Goal: Feedback & Contribution: Contribute content

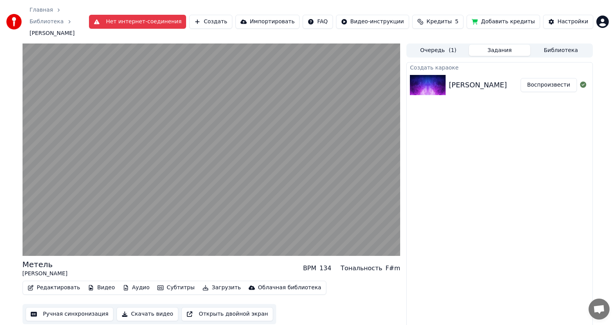
click at [545, 78] on button "Воспроизвести" at bounding box center [549, 85] width 56 height 14
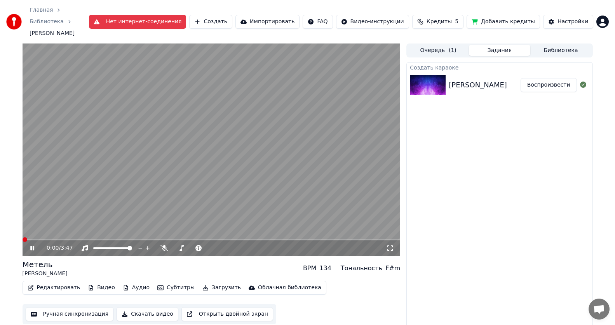
click at [187, 15] on button "Нет интернет-соединения" at bounding box center [138, 22] width 98 height 14
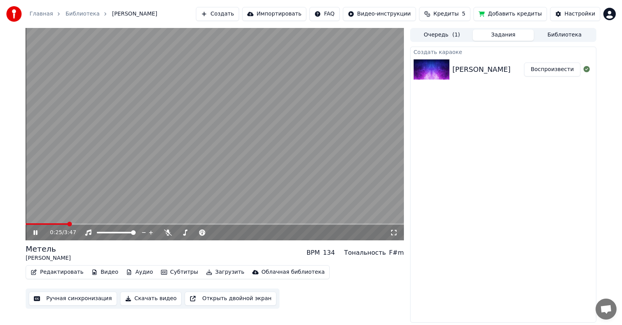
click at [55, 271] on button "Редактировать" at bounding box center [57, 272] width 59 height 11
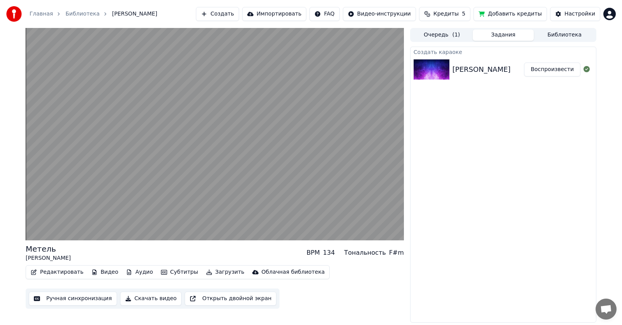
click at [491, 229] on div "Создать караоке [PERSON_NAME] - Метель Воспроизвести" at bounding box center [503, 185] width 186 height 276
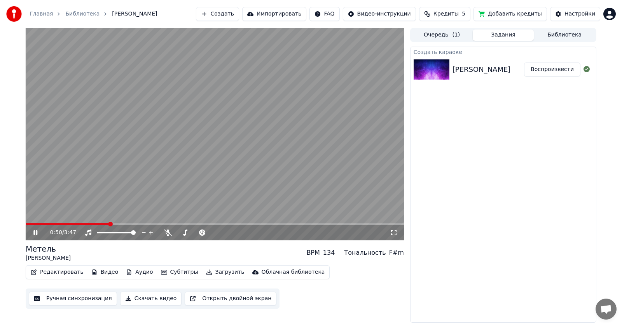
click at [38, 11] on link "Главная" at bounding box center [41, 14] width 23 height 8
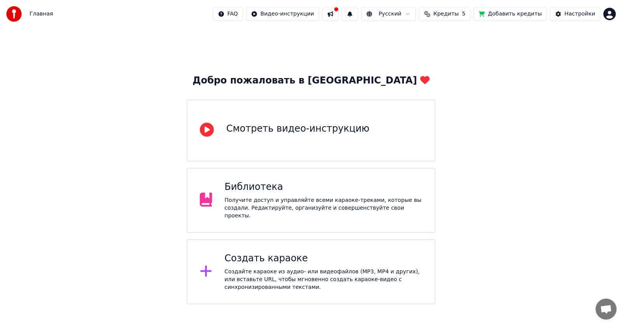
click at [330, 135] on div "Смотреть видео-инструкцию" at bounding box center [297, 129] width 143 height 12
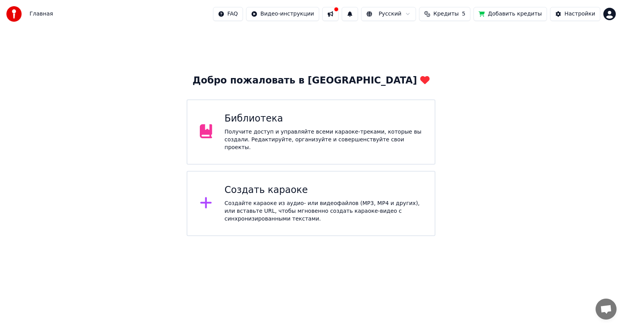
click at [253, 129] on div "Библиотека Получите доступ и управляйте всеми караоке-треками, которые вы созда…" at bounding box center [324, 132] width 198 height 39
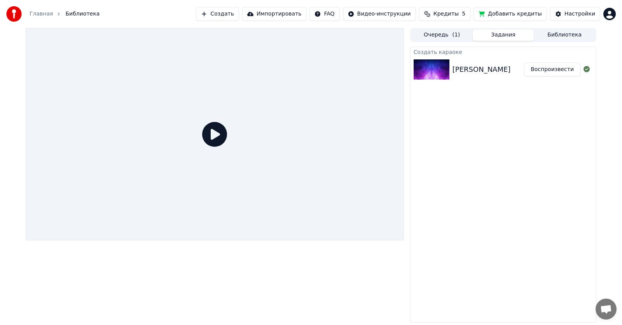
click at [213, 133] on icon at bounding box center [214, 134] width 25 height 25
click at [563, 65] on button "Воспроизвести" at bounding box center [552, 70] width 56 height 14
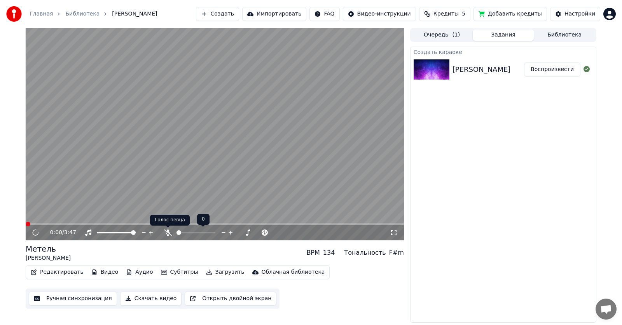
click at [166, 233] on icon at bounding box center [168, 233] width 8 height 6
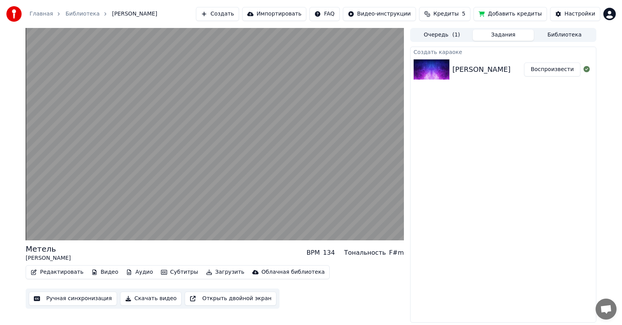
click at [92, 300] on button "Ручная синхронизация" at bounding box center [73, 299] width 88 height 14
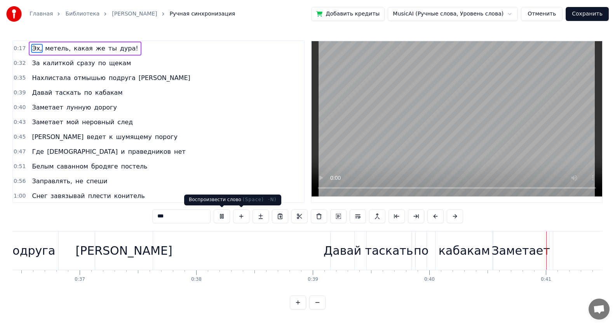
scroll to position [0, 4667]
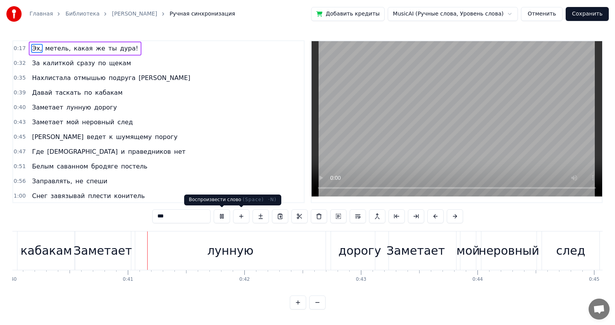
click at [224, 216] on button at bounding box center [222, 217] width 16 height 14
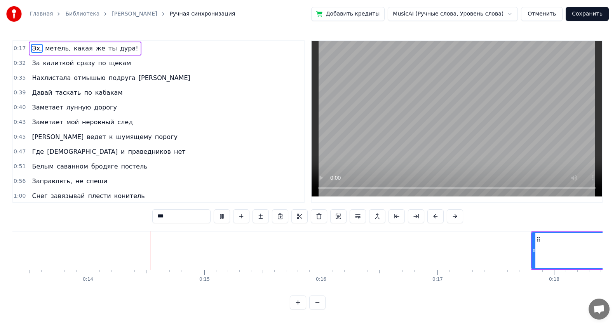
scroll to position [0, 1573]
click at [32, 48] on span "Эх," at bounding box center [37, 48] width 12 height 9
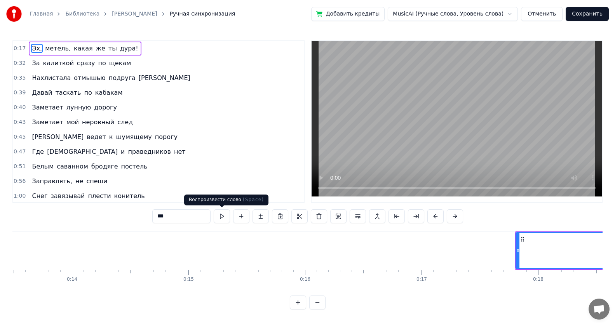
click at [222, 217] on button at bounding box center [222, 217] width 16 height 14
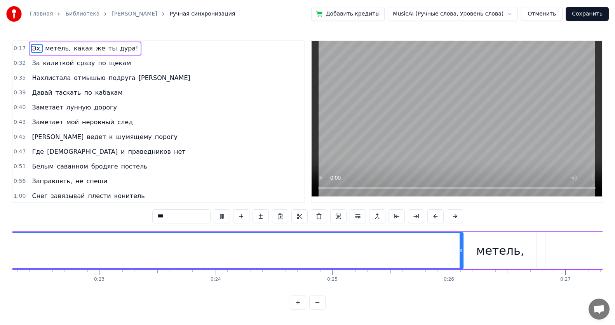
scroll to position [0, 2643]
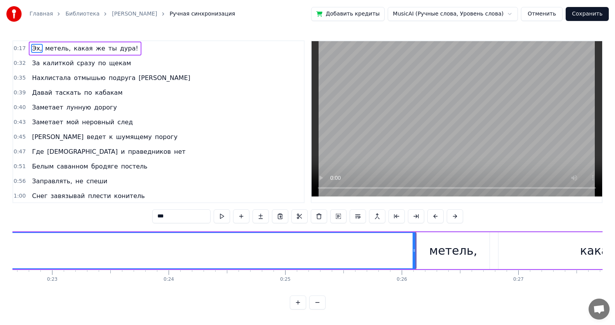
click at [401, 155] on video at bounding box center [457, 119] width 291 height 156
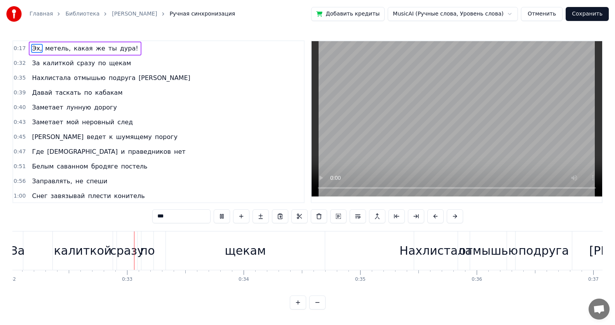
scroll to position [0, 3740]
click at [543, 16] on button "Отменить" at bounding box center [542, 14] width 42 height 14
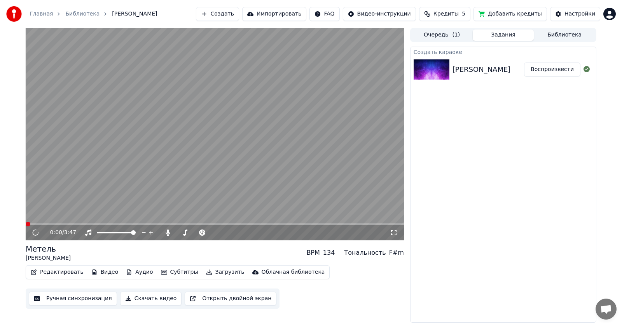
click at [66, 271] on button "Редактировать" at bounding box center [57, 272] width 59 height 11
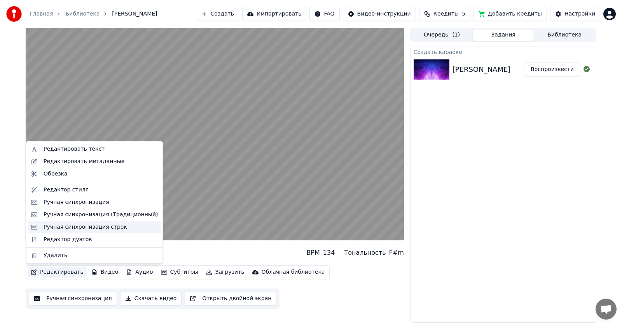
click at [61, 229] on div "Ручная синхронизация строк" at bounding box center [86, 228] width 84 height 8
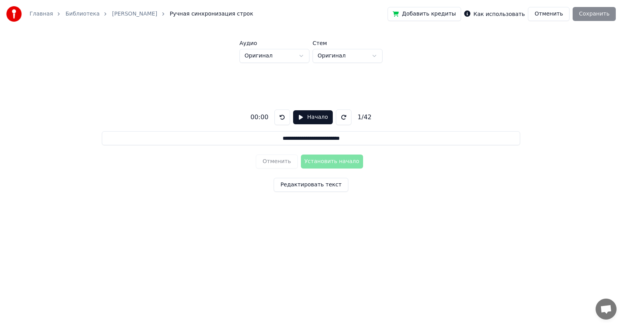
click at [300, 117] on button "Начало" at bounding box center [312, 117] width 39 height 14
drag, startPoint x: 324, startPoint y: 161, endPoint x: 318, endPoint y: 173, distance: 13.0
click at [320, 166] on button "Установить начало" at bounding box center [332, 162] width 62 height 14
click at [589, 14] on div "Добавить кредиты Как использовать Отменить Сохранить" at bounding box center [502, 14] width 228 height 14
click at [587, 17] on div "Добавить кредиты Как использовать Отменить Сохранить" at bounding box center [502, 14] width 228 height 14
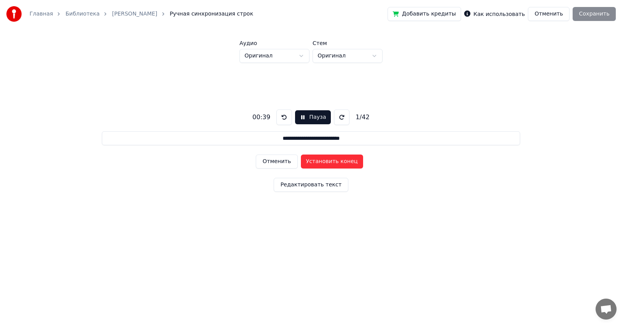
click at [514, 14] on label "Как использовать" at bounding box center [499, 13] width 51 height 5
click at [311, 164] on button "Установить конец" at bounding box center [332, 162] width 62 height 14
type input "**********"
click at [586, 17] on div "Добавить кредиты Как использовать Отменить Сохранить" at bounding box center [502, 14] width 228 height 14
click at [300, 117] on button "Пауза" at bounding box center [312, 117] width 35 height 14
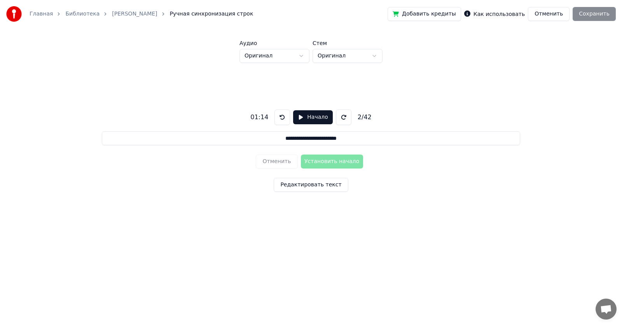
click at [556, 14] on button "Отменить" at bounding box center [549, 14] width 42 height 14
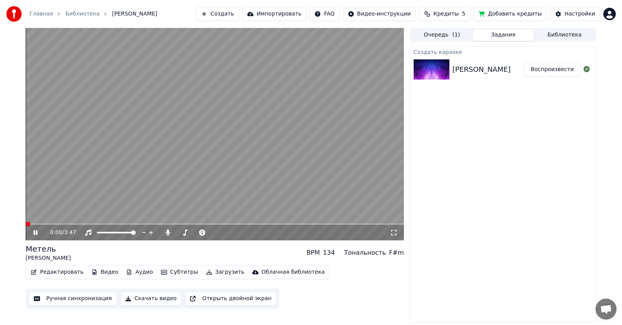
click at [37, 233] on icon at bounding box center [35, 233] width 4 height 5
click at [63, 301] on button "Ручная синхронизация" at bounding box center [73, 299] width 88 height 14
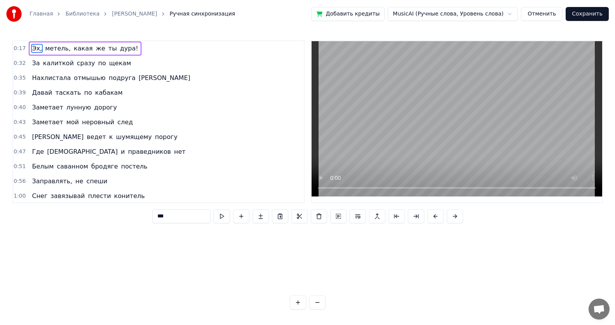
scroll to position [0, 2037]
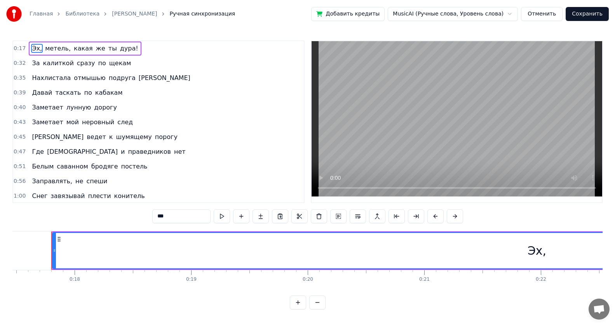
click at [368, 159] on video at bounding box center [457, 119] width 291 height 156
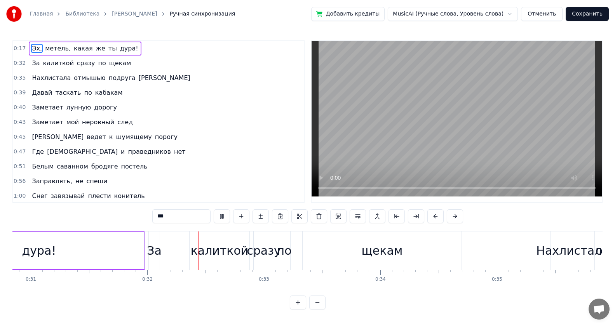
scroll to position [0, 3672]
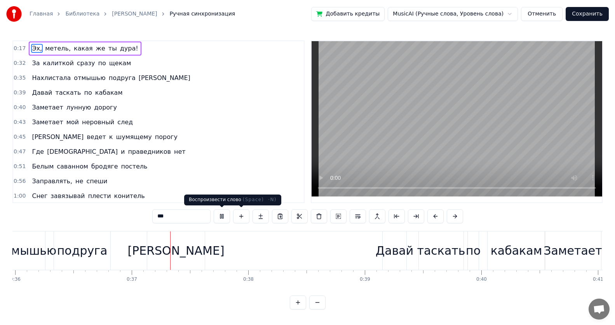
click at [219, 216] on button at bounding box center [222, 217] width 16 height 14
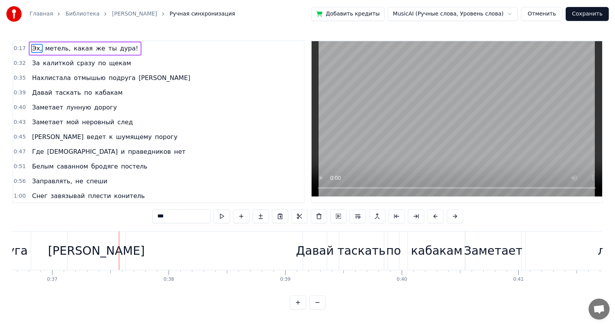
click at [299, 307] on button at bounding box center [298, 303] width 16 height 14
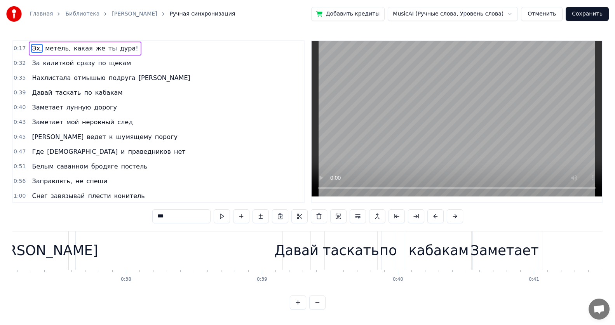
scroll to position [0, 5074]
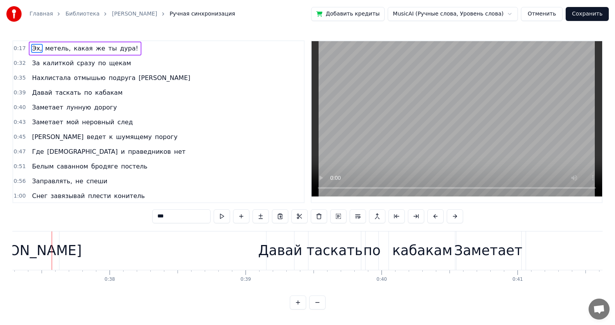
click at [320, 308] on button at bounding box center [317, 303] width 16 height 14
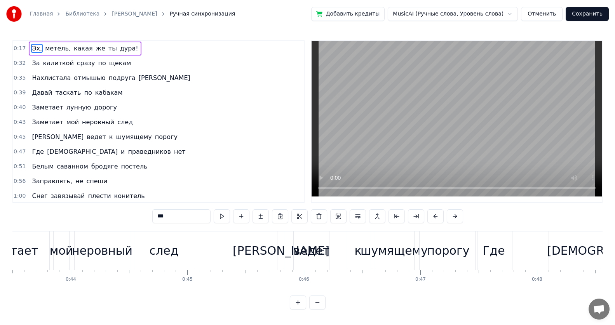
click at [319, 307] on button at bounding box center [317, 303] width 16 height 14
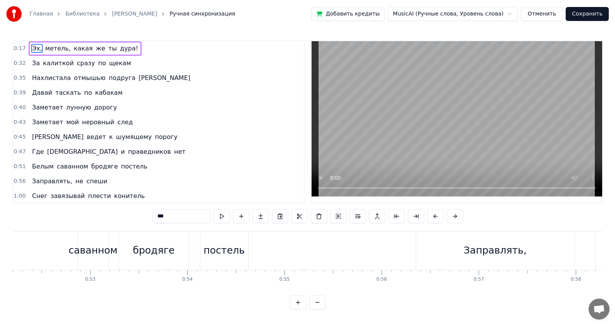
scroll to position [0, 4368]
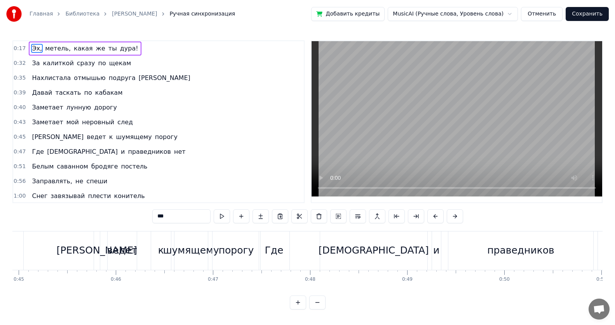
click at [318, 307] on button at bounding box center [317, 303] width 16 height 14
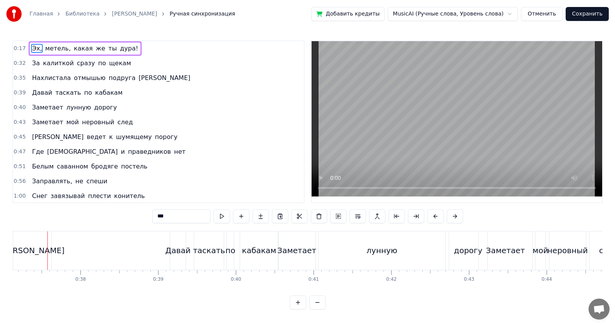
click at [318, 306] on button at bounding box center [317, 303] width 16 height 14
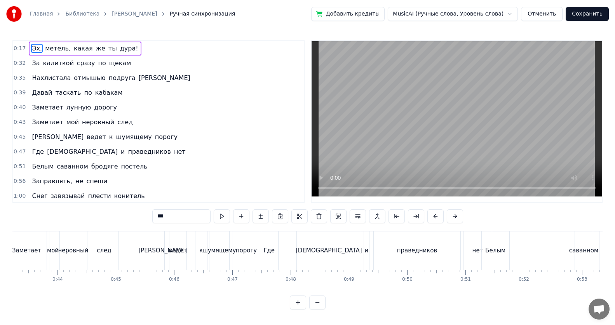
scroll to position [0, 2152]
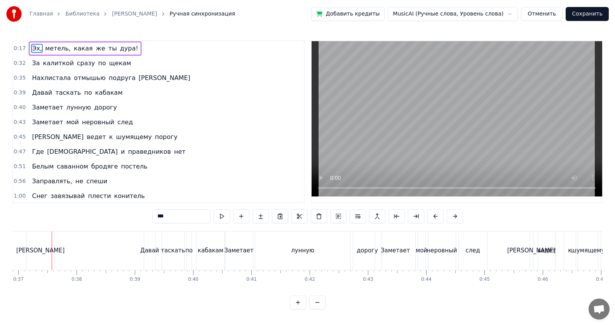
click at [318, 306] on button at bounding box center [317, 303] width 16 height 14
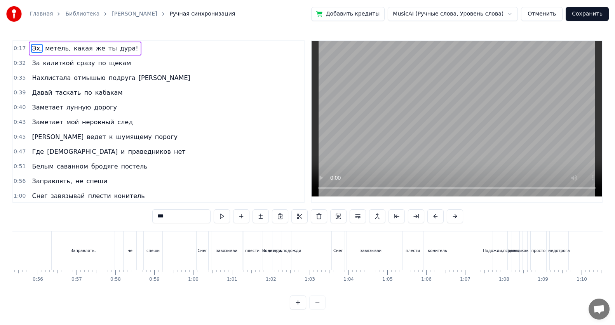
scroll to position [0, 1422]
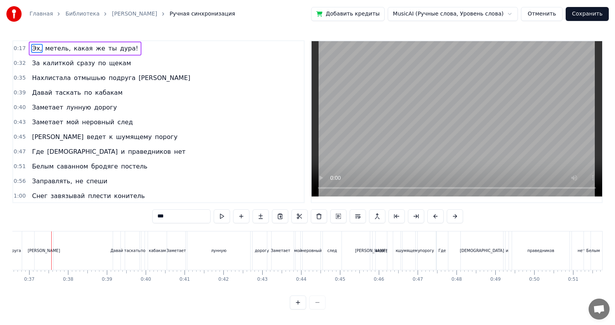
click at [318, 309] on div at bounding box center [308, 303] width 36 height 14
drag, startPoint x: 48, startPoint y: 247, endPoint x: 0, endPoint y: 236, distance: 48.7
click at [0, 236] on div "Главная Библиотека [PERSON_NAME] Ручная синхронизация Добавить кредиты MusicAI …" at bounding box center [307, 155] width 615 height 310
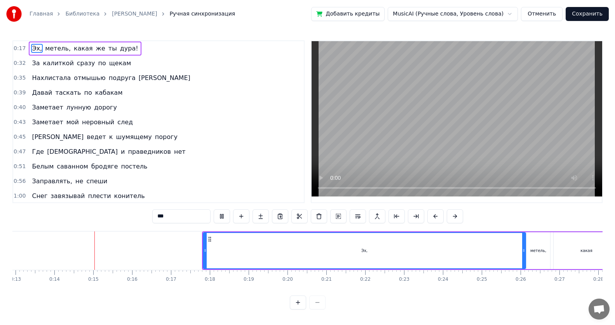
scroll to position [0, 520]
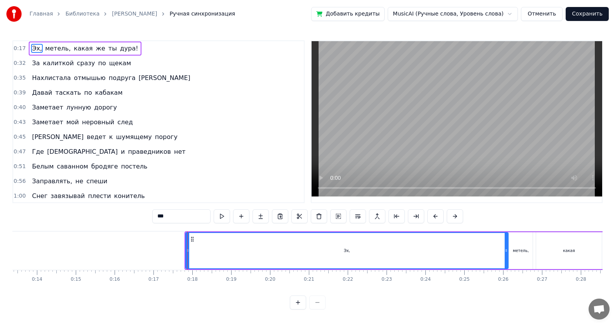
click at [31, 62] on span "За" at bounding box center [35, 63] width 9 height 9
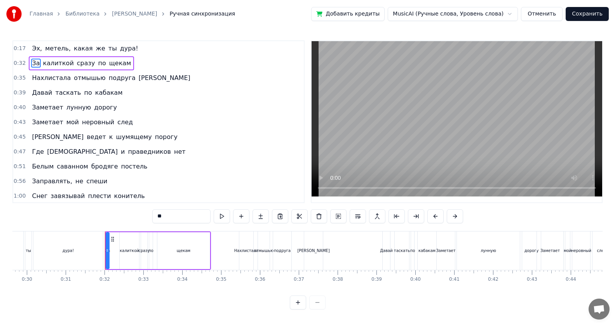
scroll to position [0, 1206]
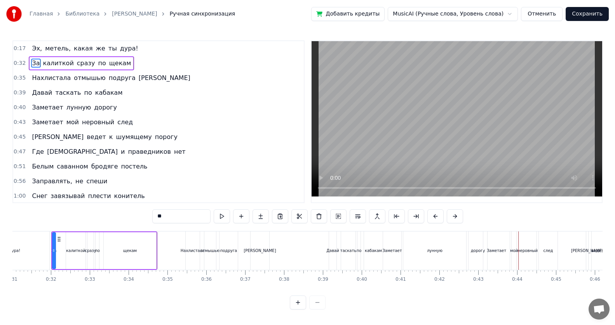
click at [31, 48] on span "Эх," at bounding box center [37, 48] width 12 height 9
type input "***"
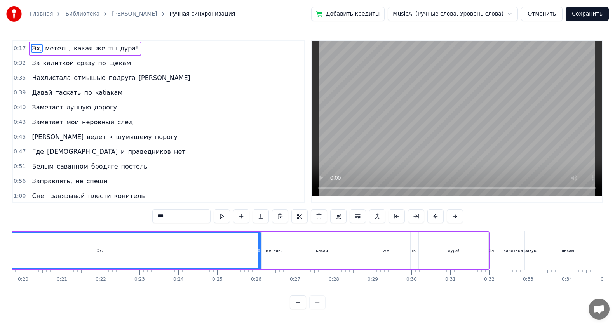
scroll to position [0, 653]
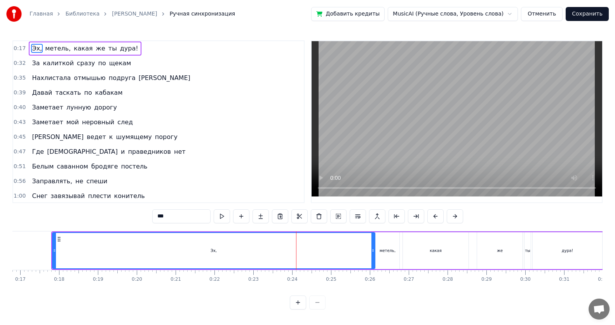
click at [34, 48] on span "Эх," at bounding box center [37, 48] width 12 height 9
click at [21, 65] on span "0:32" at bounding box center [20, 63] width 12 height 8
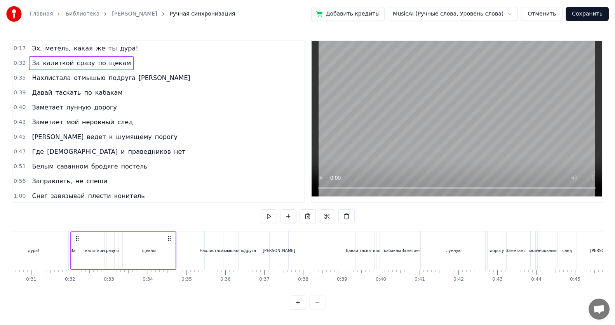
scroll to position [0, 1206]
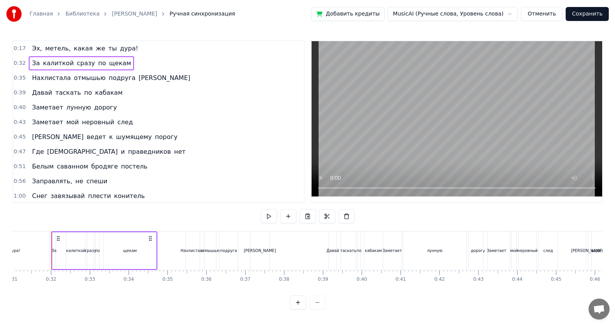
click at [319, 306] on div at bounding box center [308, 303] width 36 height 14
click at [315, 310] on div at bounding box center [308, 303] width 36 height 14
click at [298, 310] on button at bounding box center [298, 303] width 16 height 14
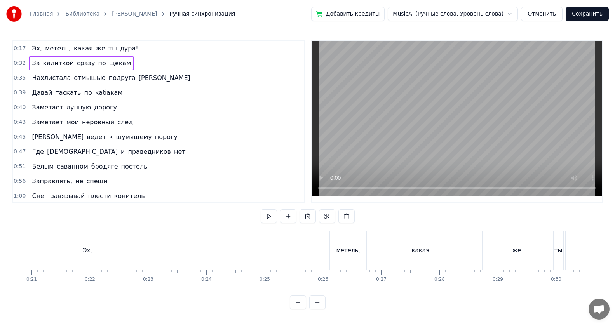
scroll to position [0, 1828]
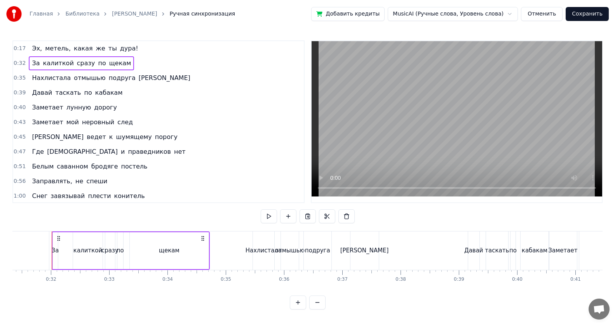
drag, startPoint x: 57, startPoint y: 243, endPoint x: 75, endPoint y: 245, distance: 18.4
click at [75, 245] on div "За калиткой сразу по щекам" at bounding box center [131, 251] width 159 height 38
click at [96, 248] on div "калиткой" at bounding box center [87, 250] width 29 height 9
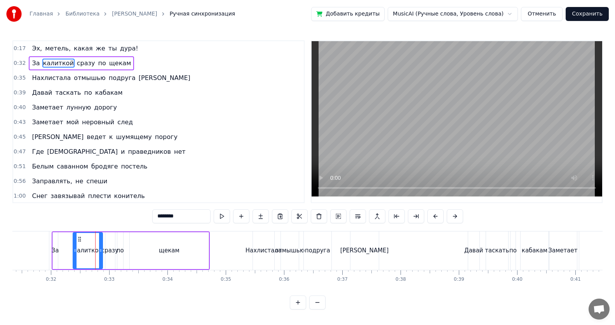
click at [115, 250] on div "сразу" at bounding box center [109, 250] width 17 height 9
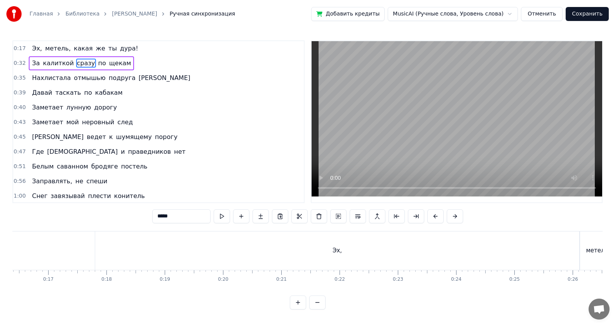
scroll to position [0, 946]
click at [31, 47] on span "Эх," at bounding box center [37, 48] width 12 height 9
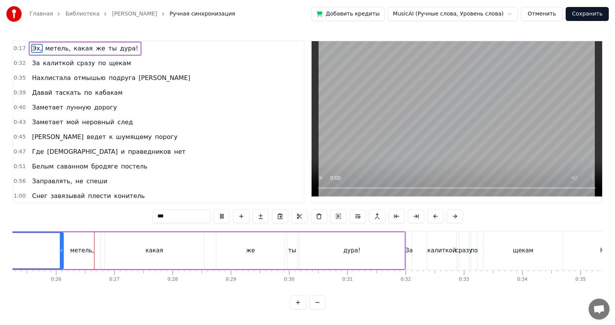
scroll to position [0, 1476]
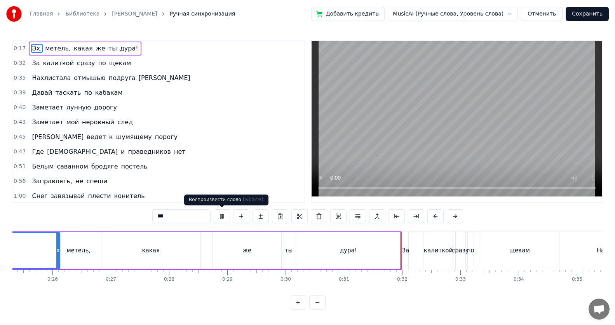
click at [220, 216] on button at bounding box center [222, 217] width 16 height 14
click at [177, 216] on input "***" at bounding box center [181, 217] width 58 height 14
click at [49, 46] on span "метель," at bounding box center [57, 48] width 27 height 9
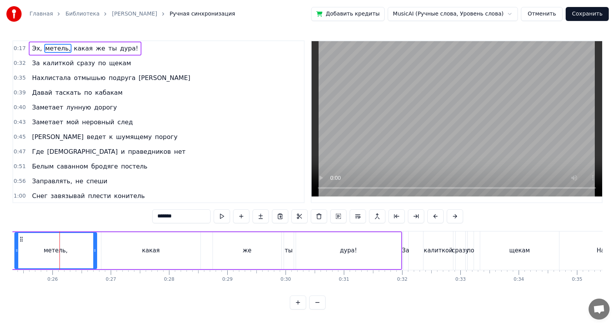
drag, startPoint x: 63, startPoint y: 253, endPoint x: 17, endPoint y: 246, distance: 46.3
click at [17, 246] on div at bounding box center [16, 250] width 3 height 35
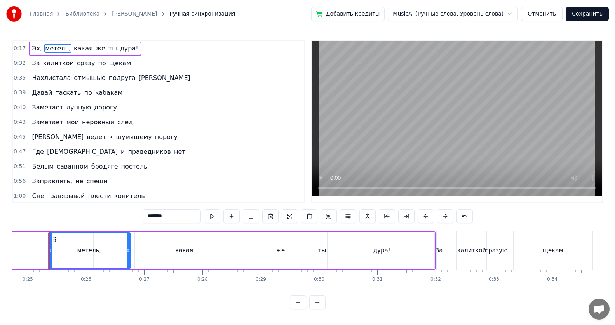
scroll to position [0, 1441]
drag, startPoint x: 129, startPoint y: 250, endPoint x: 84, endPoint y: 251, distance: 45.9
click at [84, 251] on icon at bounding box center [84, 251] width 3 height 6
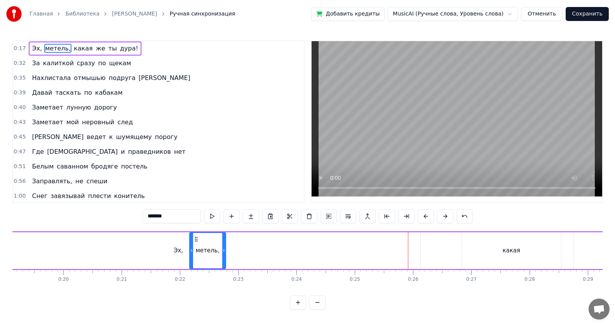
scroll to position [3, 0]
drag, startPoint x: 57, startPoint y: 240, endPoint x: 194, endPoint y: 246, distance: 136.6
click at [194, 246] on div "метель," at bounding box center [204, 254] width 35 height 35
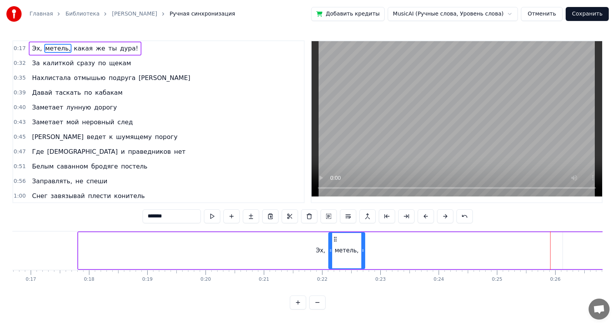
scroll to position [0, 947]
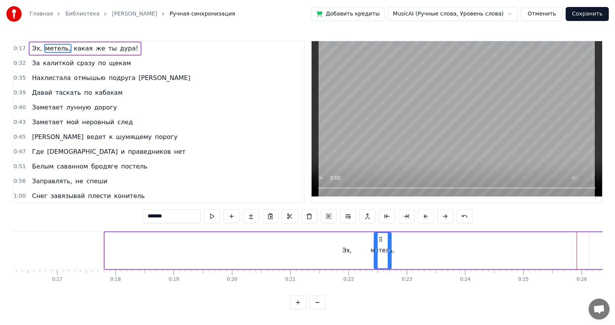
drag, startPoint x: 356, startPoint y: 241, endPoint x: 375, endPoint y: 241, distance: 19.1
click at [375, 241] on div at bounding box center [376, 250] width 3 height 35
drag, startPoint x: 382, startPoint y: 239, endPoint x: 409, endPoint y: 242, distance: 27.8
click at [409, 242] on icon at bounding box center [409, 239] width 6 height 6
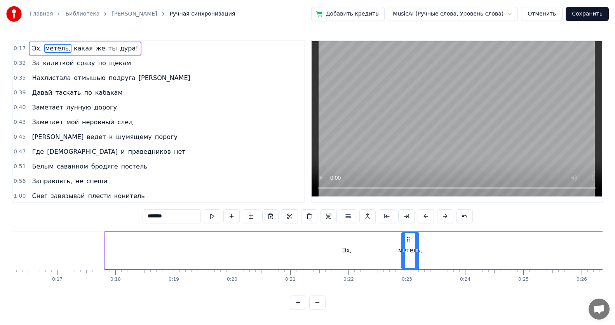
click at [586, 254] on div "Эх," at bounding box center [347, 251] width 484 height 37
type input "***"
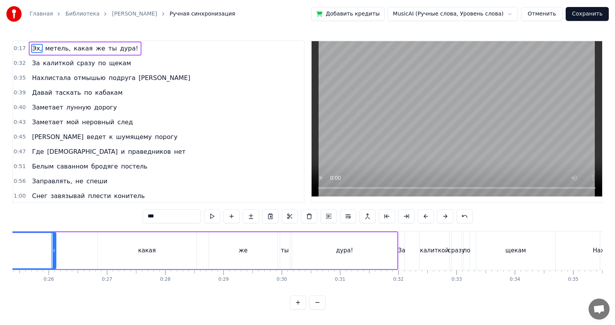
scroll to position [0, 1348]
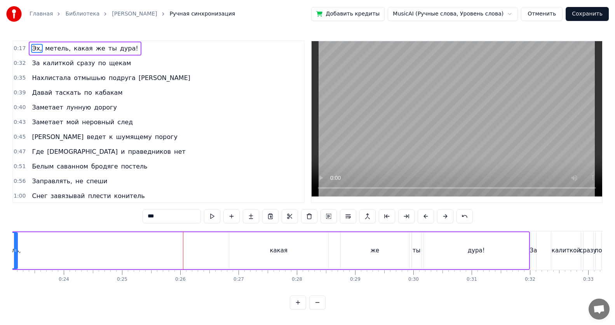
drag, startPoint x: 185, startPoint y: 255, endPoint x: 14, endPoint y: 243, distance: 170.7
click at [14, 243] on div at bounding box center [15, 250] width 3 height 35
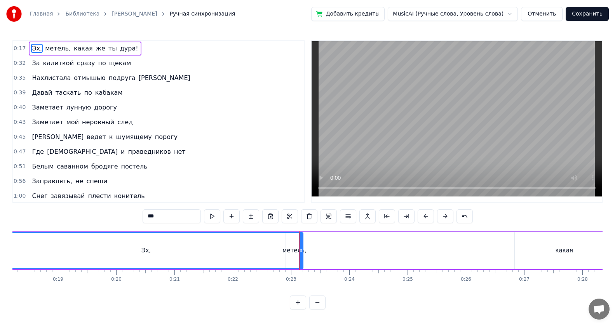
scroll to position [0, 1045]
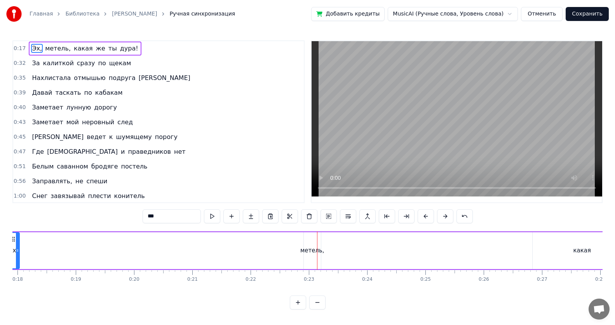
drag, startPoint x: 318, startPoint y: 258, endPoint x: 17, endPoint y: 257, distance: 301.7
click at [17, 257] on div at bounding box center [17, 250] width 3 height 35
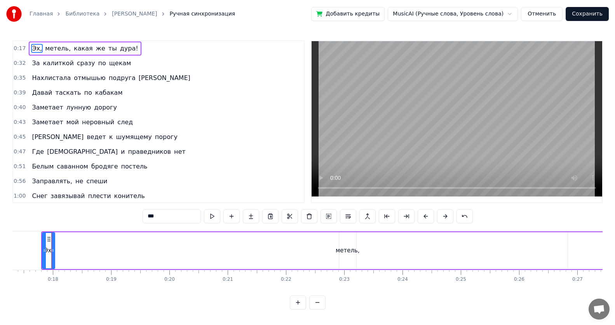
drag, startPoint x: 350, startPoint y: 246, endPoint x: 329, endPoint y: 248, distance: 21.1
click at [329, 248] on div "Эх, метель, какая же ты дура!" at bounding box center [455, 251] width 828 height 38
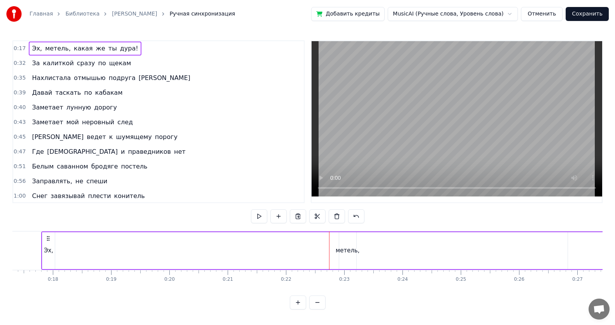
click at [344, 257] on div "метель," at bounding box center [347, 251] width 17 height 37
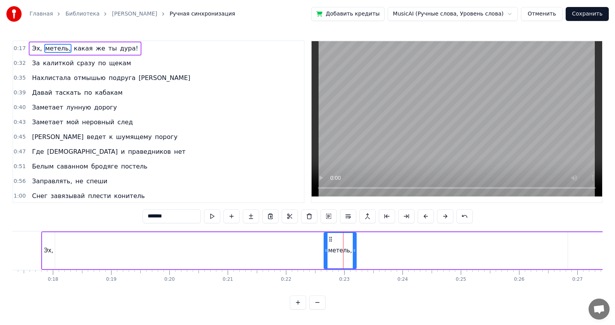
drag, startPoint x: 340, startPoint y: 241, endPoint x: 325, endPoint y: 242, distance: 15.2
click at [325, 242] on div at bounding box center [326, 250] width 3 height 35
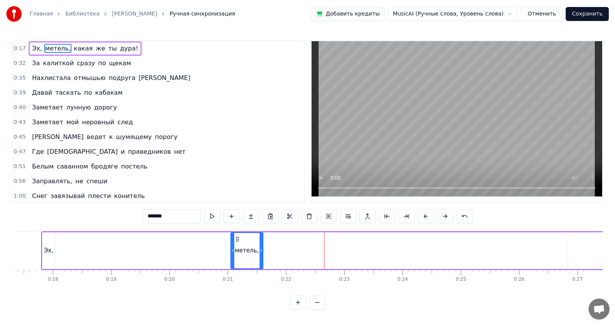
drag, startPoint x: 331, startPoint y: 240, endPoint x: 258, endPoint y: 234, distance: 72.9
click at [238, 234] on div "метель," at bounding box center [246, 250] width 31 height 35
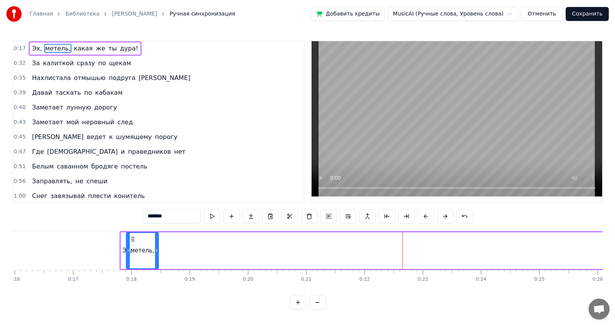
scroll to position [0, 930]
drag, startPoint x: 238, startPoint y: 240, endPoint x: 142, endPoint y: 254, distance: 97.1
click at [142, 254] on div "метель," at bounding box center [150, 250] width 31 height 35
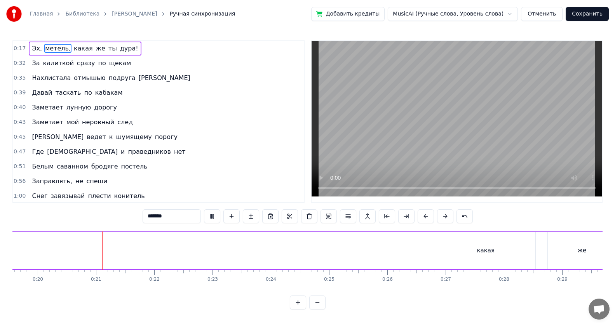
scroll to position [0, 1153]
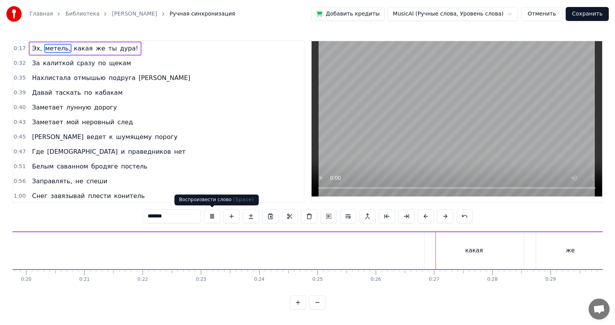
click at [212, 216] on button at bounding box center [212, 217] width 16 height 14
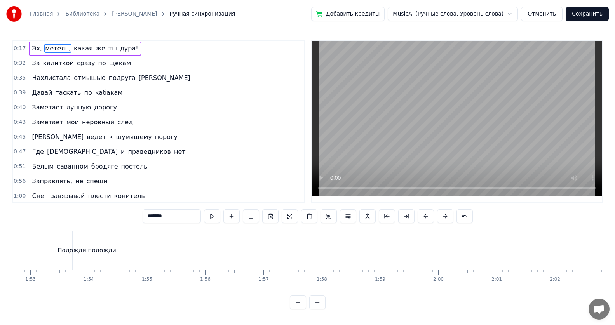
scroll to position [0, 6554]
click at [467, 15] on html "Главная Библиотека [PERSON_NAME] Ручная синхронизация Добавить кредиты MusicAI …" at bounding box center [307, 161] width 615 height 322
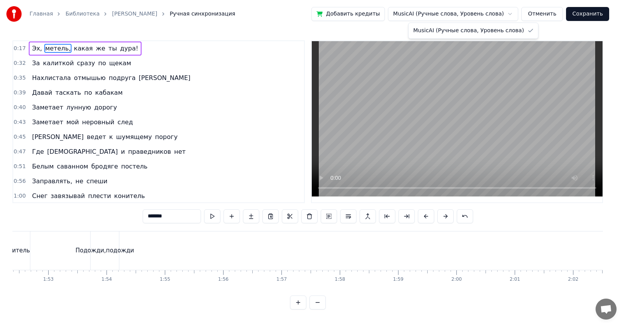
click at [513, 15] on html "Главная Библиотека [PERSON_NAME] Ручная синхронизация Добавить кредиты MusicAI …" at bounding box center [311, 161] width 622 height 322
click at [534, 13] on html "Главная Библиотека [PERSON_NAME] Ручная синхронизация Добавить кредиты MusicAI …" at bounding box center [311, 161] width 622 height 322
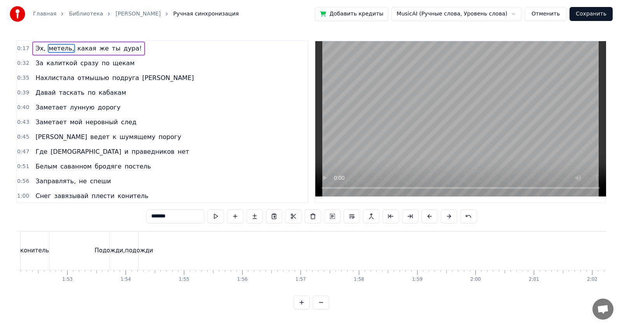
scroll to position [0, 6523]
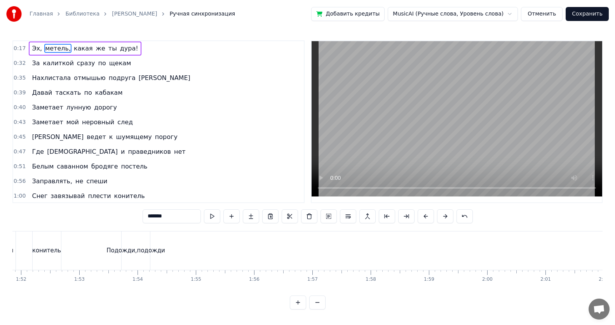
click at [37, 12] on link "Главная" at bounding box center [41, 14] width 23 height 8
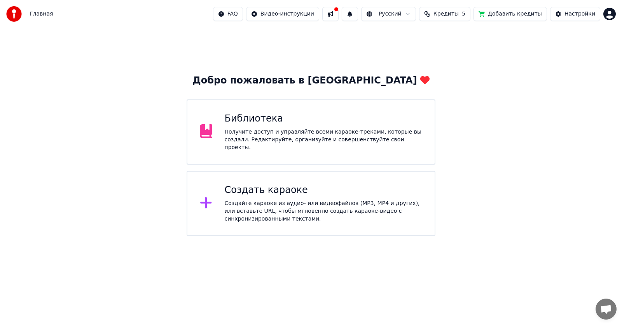
click at [341, 191] on div "Создать караоке" at bounding box center [324, 190] width 198 height 12
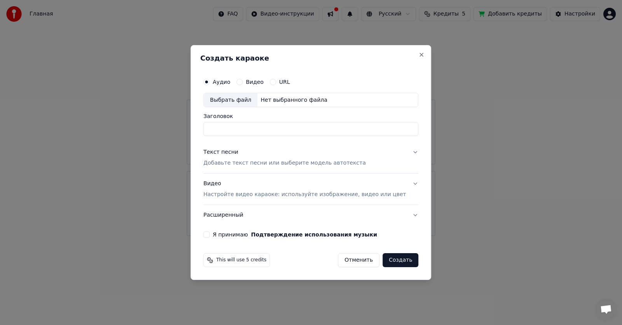
click at [210, 236] on button "Я принимаю Подтверждение использования музыки" at bounding box center [206, 235] width 6 height 6
click at [364, 129] on input "Заголовок" at bounding box center [310, 129] width 215 height 14
click at [247, 99] on div "Выбрать файл" at bounding box center [231, 100] width 54 height 14
click at [349, 258] on button "Отменить" at bounding box center [359, 260] width 42 height 14
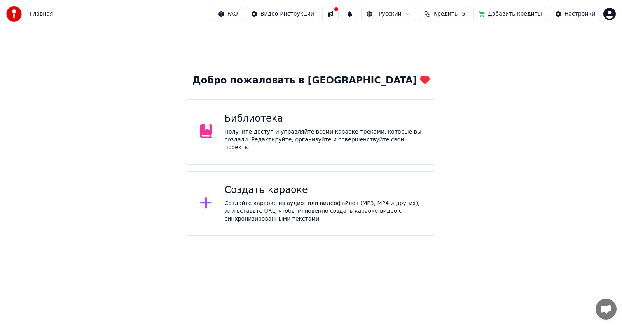
click at [286, 14] on html "Главная FAQ Видео-инструкции Русский Кредиты 5 Добавить кредиты Настройки Добро…" at bounding box center [311, 118] width 622 height 236
click at [343, 43] on div "Инструкция по синхронизации текста" at bounding box center [308, 43] width 116 height 12
